Goal: Transaction & Acquisition: Download file/media

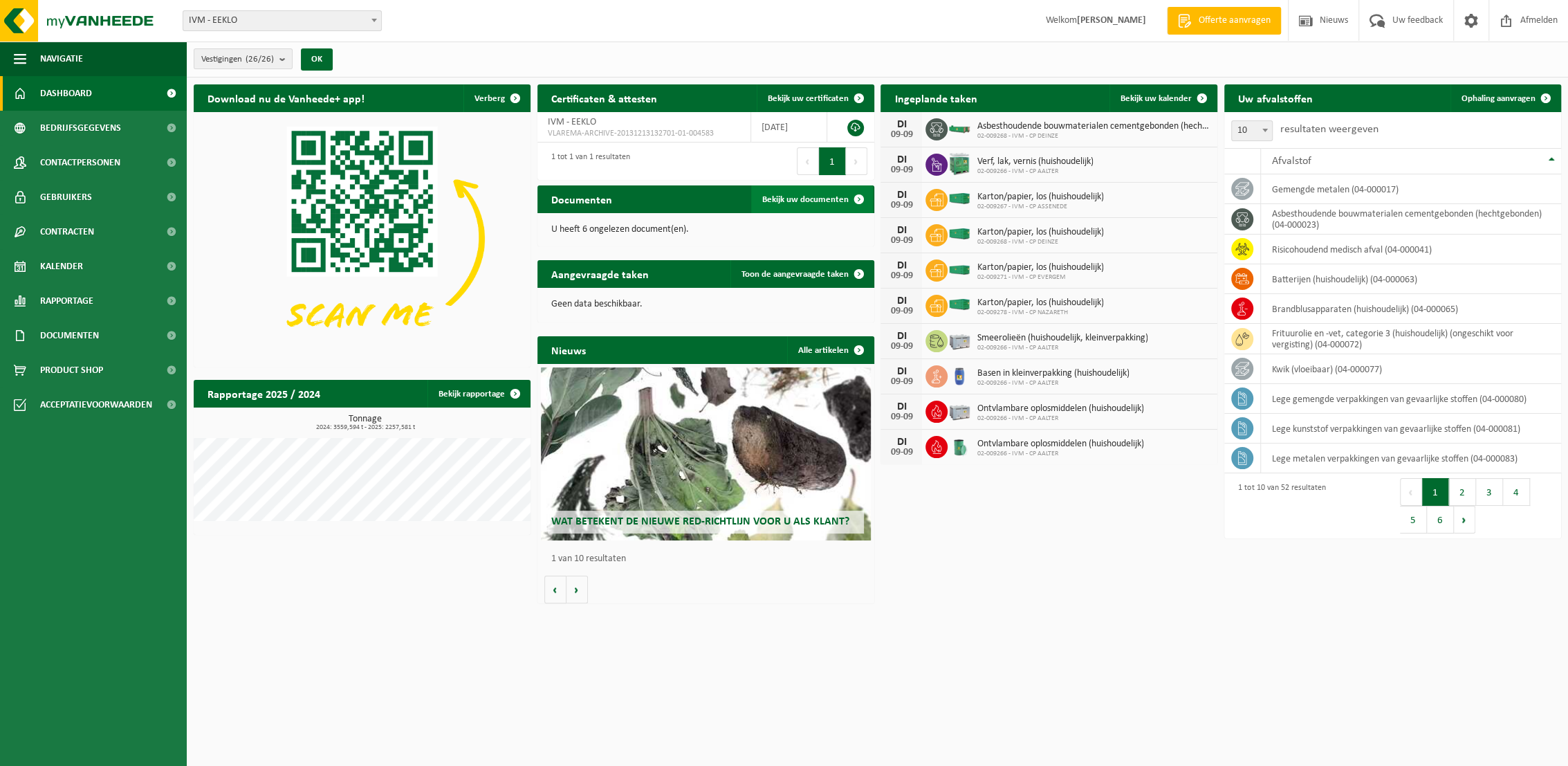
click at [815, 195] on span "Bekijk uw documenten" at bounding box center [805, 200] width 86 height 9
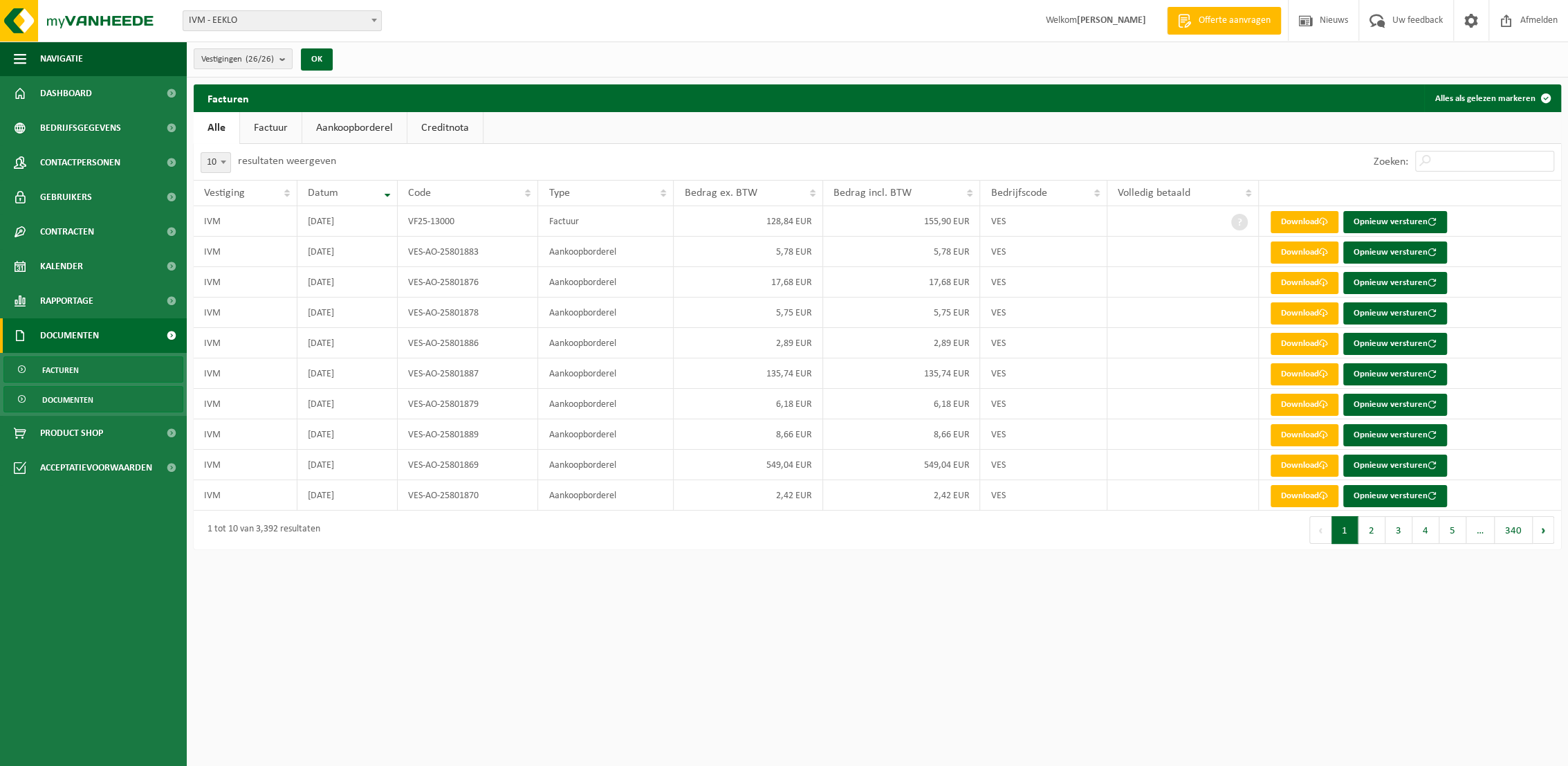
click at [47, 399] on span "Documenten" at bounding box center [67, 400] width 51 height 26
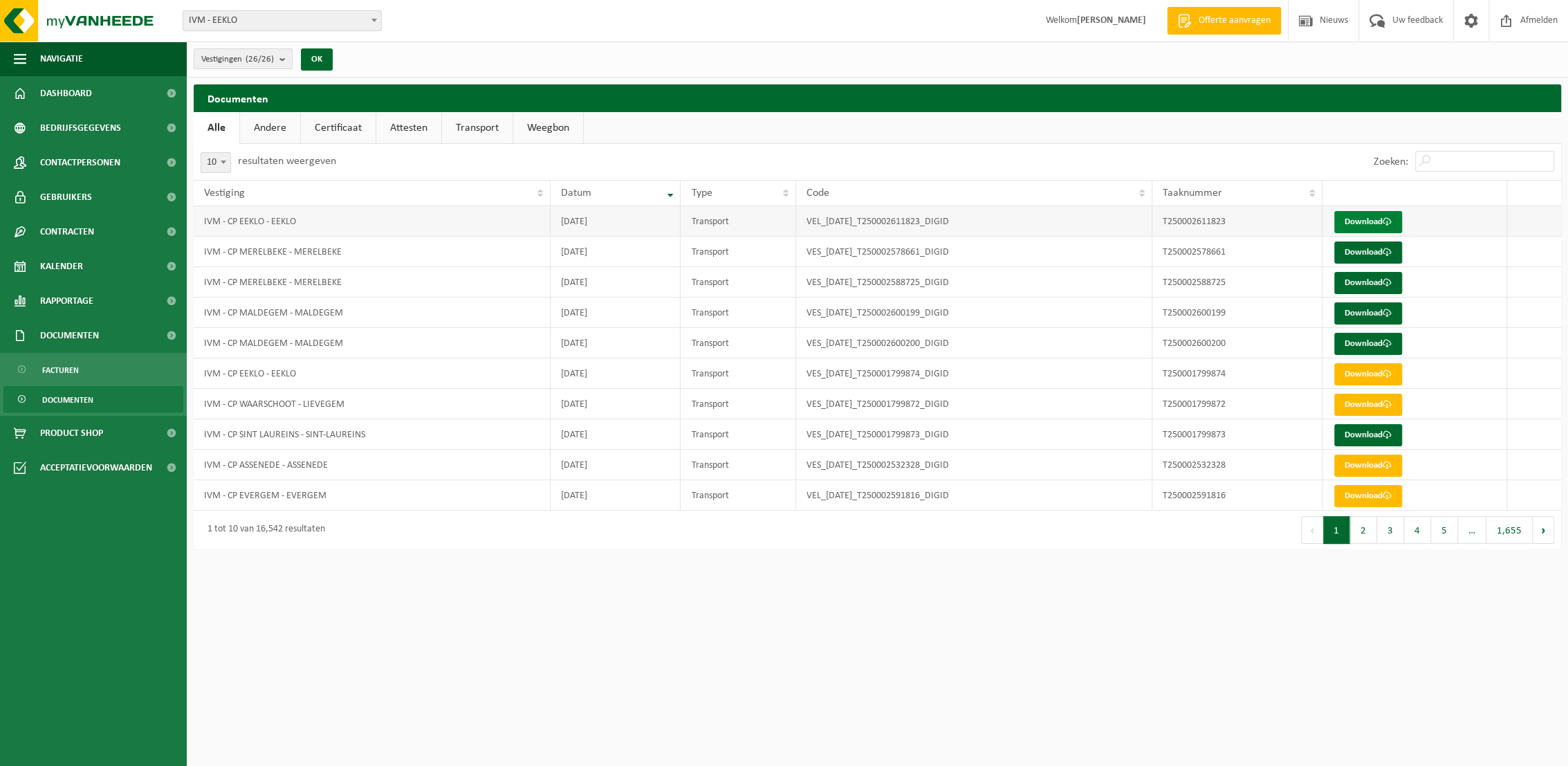
click at [1370, 221] on link "Download" at bounding box center [1367, 222] width 68 height 22
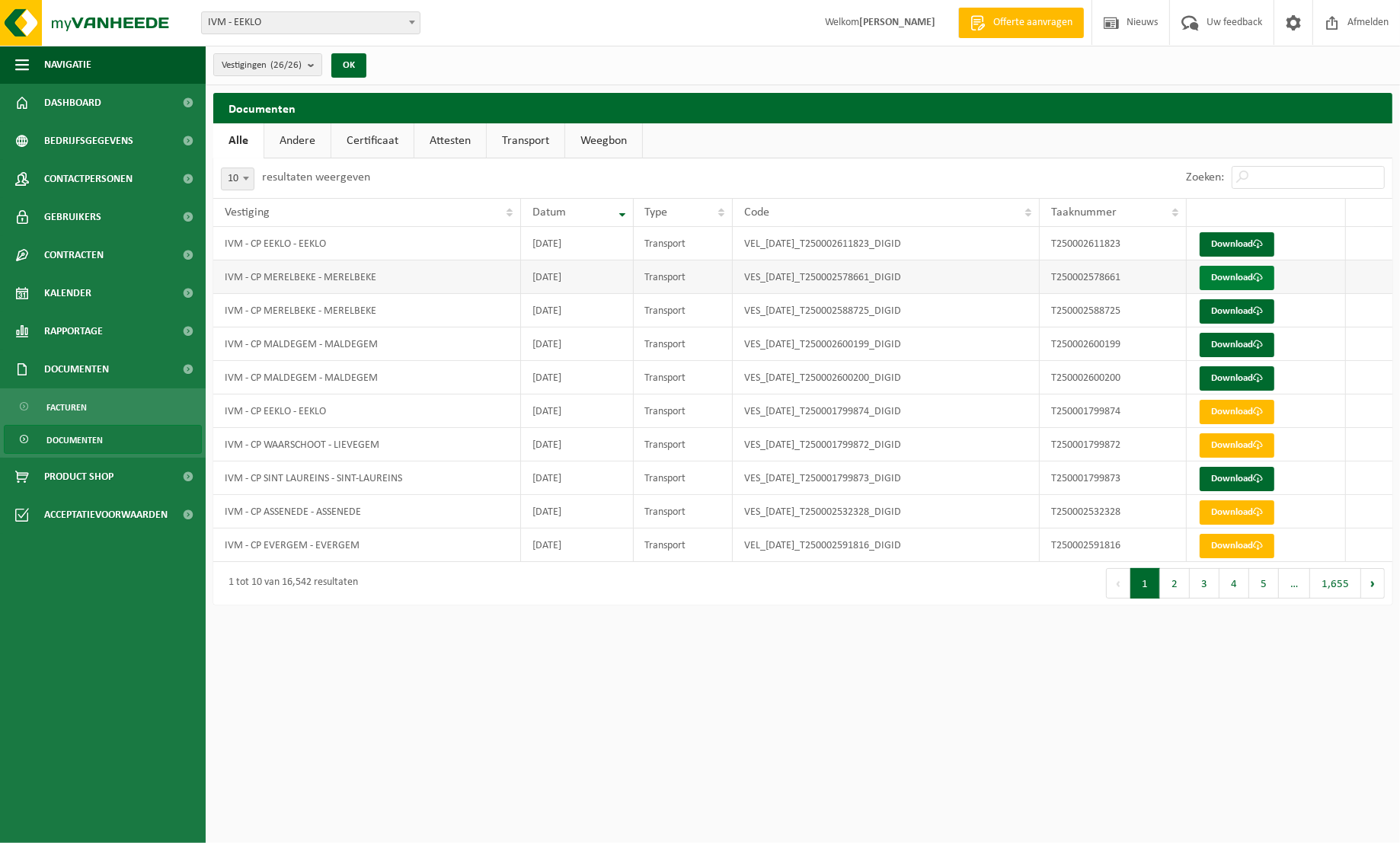
click at [1230, 274] on link "Download" at bounding box center [1236, 278] width 75 height 24
click at [1233, 312] on link "Download" at bounding box center [1236, 311] width 75 height 24
click at [1232, 341] on link "Download" at bounding box center [1236, 344] width 75 height 24
click at [1237, 378] on link "Download" at bounding box center [1236, 378] width 75 height 24
click at [1223, 474] on link "Download" at bounding box center [1236, 479] width 75 height 24
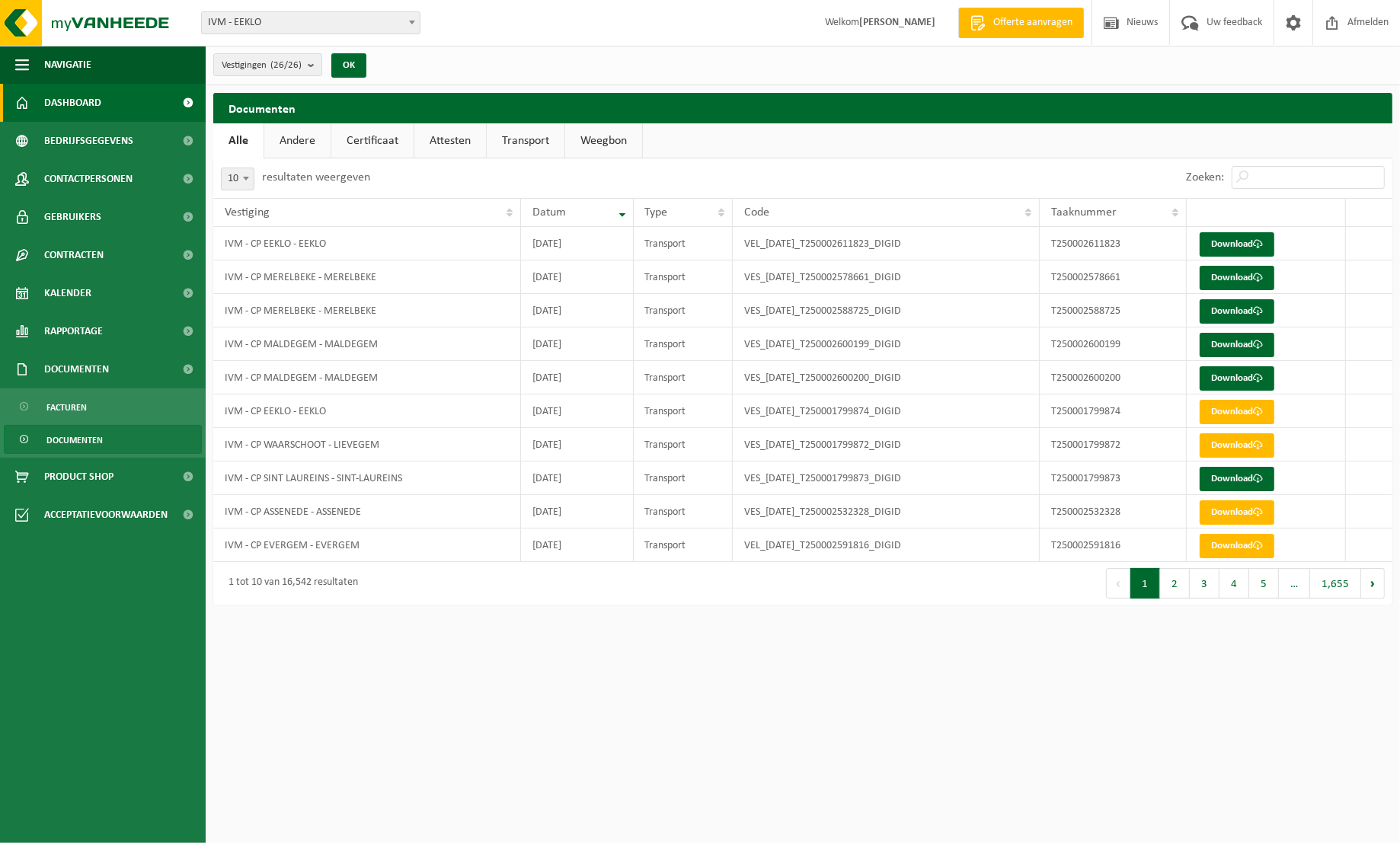
click at [49, 110] on span "Dashboard" at bounding box center [73, 102] width 57 height 38
